Goal: Check status: Check status

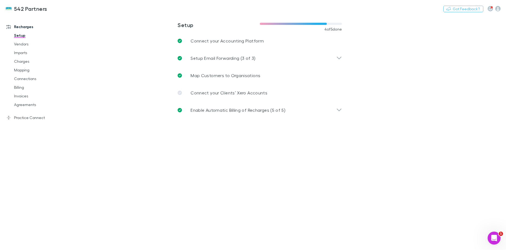
drag, startPoint x: 28, startPoint y: 107, endPoint x: 350, endPoint y: 1, distance: 338.9
click at [28, 107] on link "Agreements" at bounding box center [41, 104] width 64 height 9
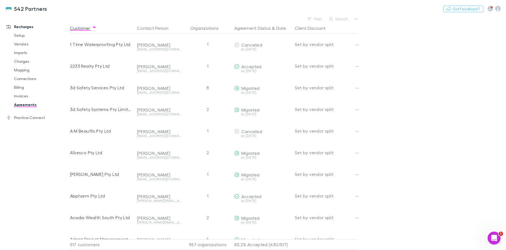
click at [341, 17] on button "Search" at bounding box center [338, 19] width 25 height 6
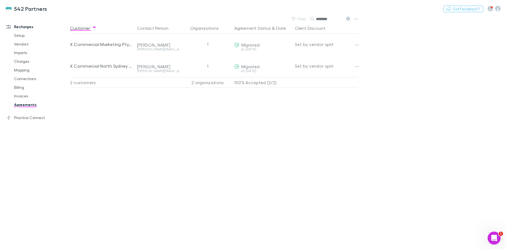
type input "********"
click at [0, 0] on button "Copy link" at bounding box center [0, 0] width 0 height 0
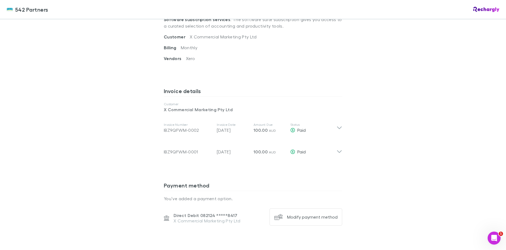
scroll to position [216, 0]
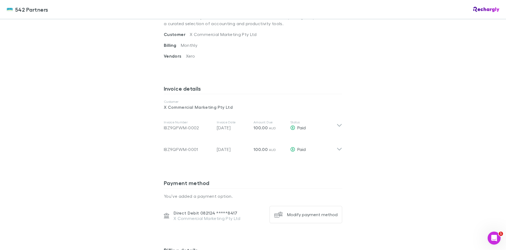
click at [341, 125] on div "Invoice Number IBZ9QFWM-0002 Invoice Date 05 Sep 2025 Amount Due 100.00 AUD Sta…" at bounding box center [252, 126] width 187 height 22
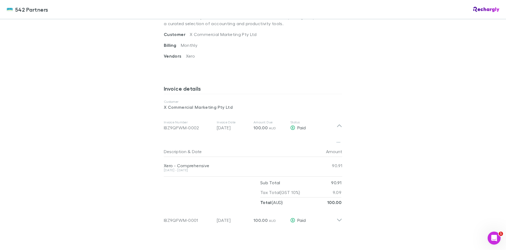
click at [337, 125] on icon at bounding box center [339, 125] width 5 height 3
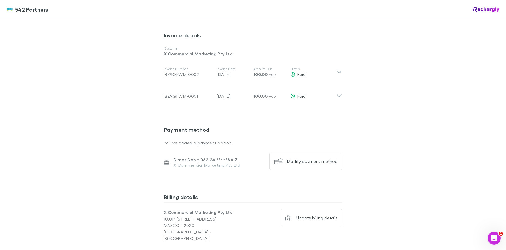
scroll to position [270, 0]
click at [338, 94] on icon at bounding box center [339, 92] width 6 height 11
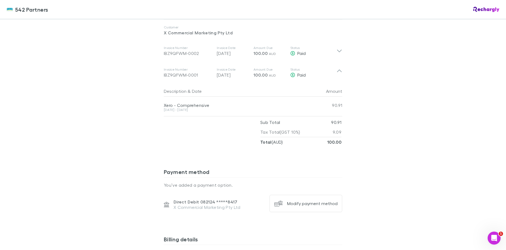
scroll to position [290, 0]
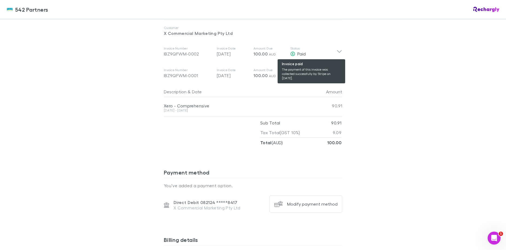
click at [298, 51] on span "Paid" at bounding box center [301, 53] width 8 height 5
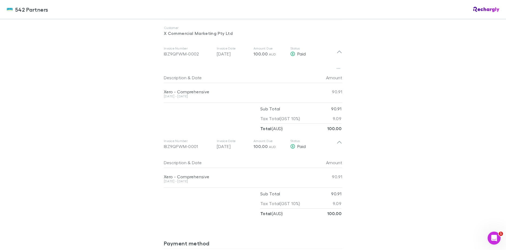
scroll to position [209, 0]
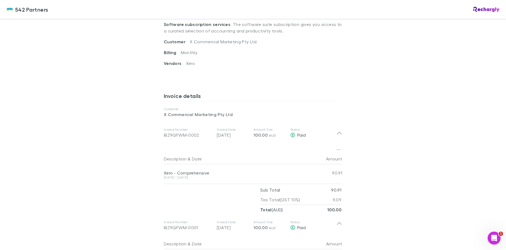
click at [336, 150] on icon "button" at bounding box center [338, 149] width 4 height 1
click at [389, 98] on div at bounding box center [253, 125] width 506 height 250
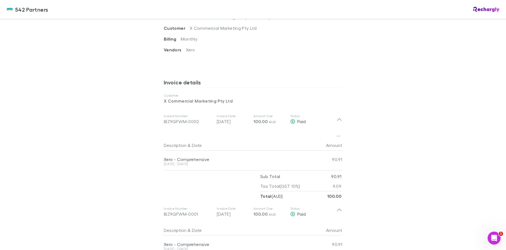
scroll to position [216, 0]
